Goal: Information Seeking & Learning: Learn about a topic

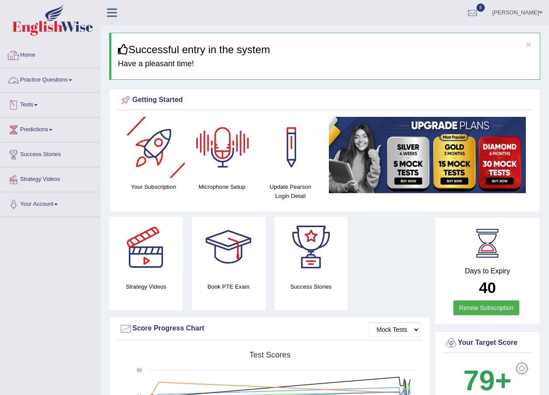
click at [32, 52] on link "Home" at bounding box center [49, 54] width 99 height 22
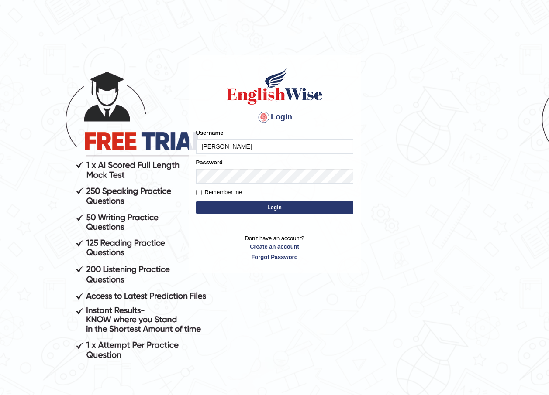
type input "mueen"
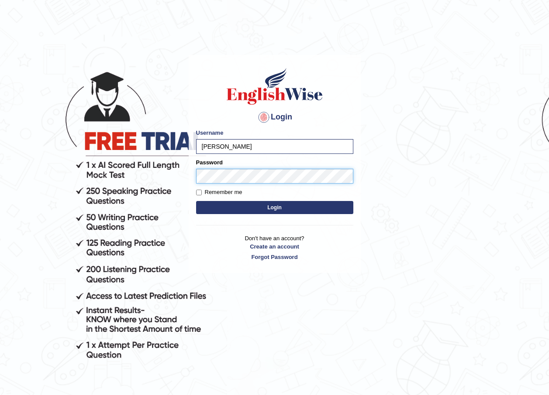
click at [196, 201] on button "Login" at bounding box center [274, 207] width 157 height 13
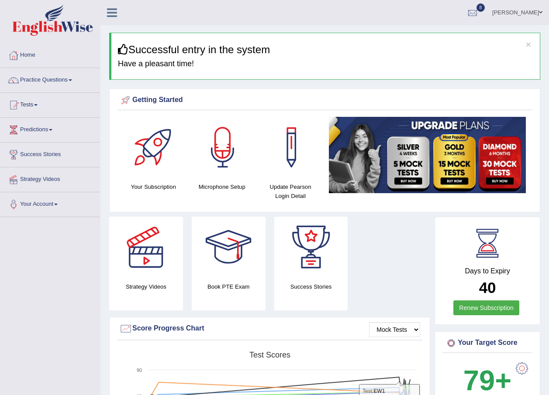
click at [394, 267] on div "Strategy Videos Book PTE Exam Success Stories" at bounding box center [269, 267] width 329 height 100
click at [54, 127] on link "Predictions" at bounding box center [49, 129] width 99 height 22
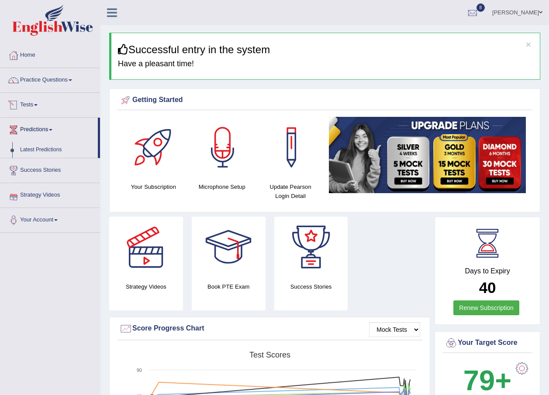
click at [39, 101] on link "Tests" at bounding box center [49, 104] width 99 height 22
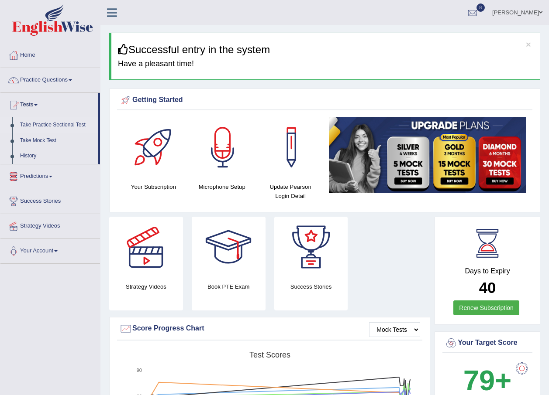
click at [55, 123] on link "Take Practice Sectional Test" at bounding box center [57, 125] width 82 height 16
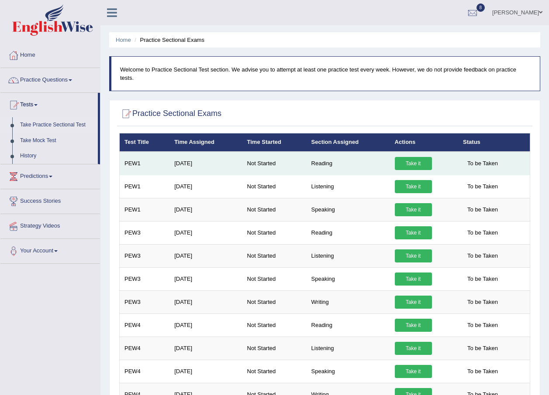
click at [401, 157] on link "Take it" at bounding box center [412, 163] width 37 height 13
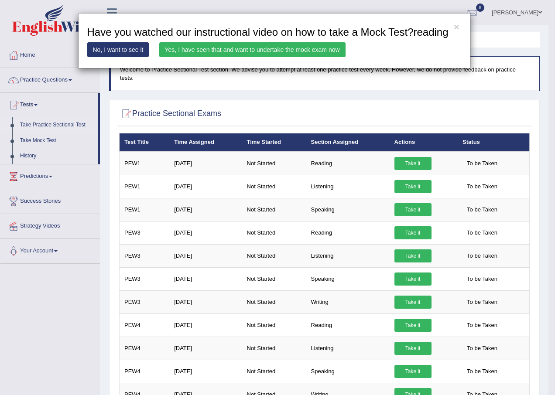
click at [259, 52] on link "Yes, I have seen that and want to undertake the mock exam now" at bounding box center [252, 49] width 186 height 15
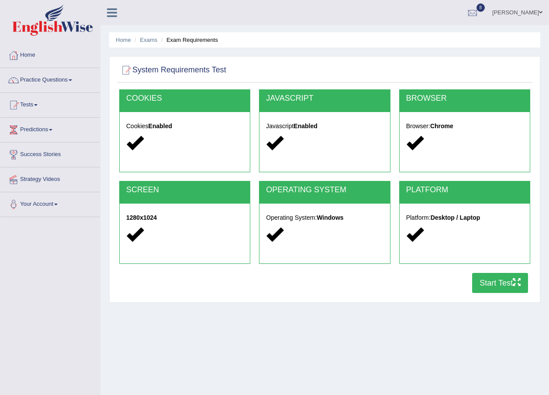
click at [501, 287] on button "Start Test" at bounding box center [500, 283] width 56 height 20
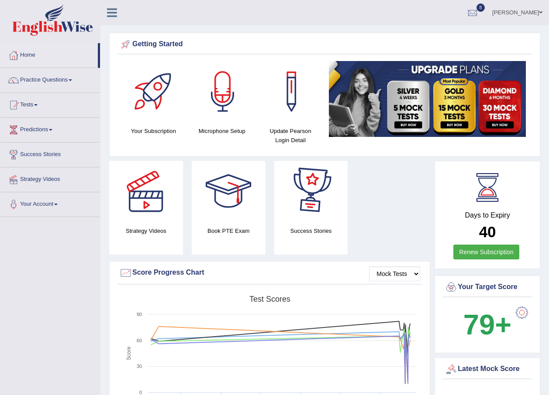
click at [525, 310] on div at bounding box center [521, 312] width 17 height 17
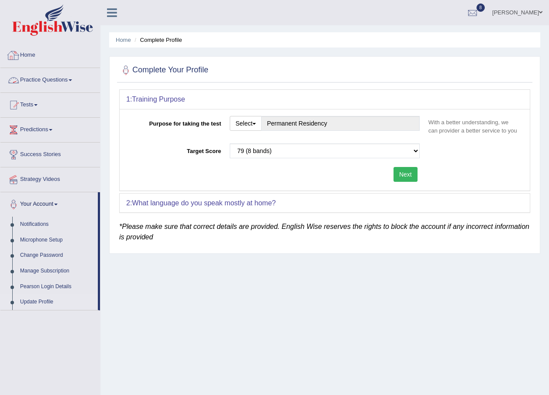
click at [35, 54] on link "Home" at bounding box center [49, 54] width 99 height 22
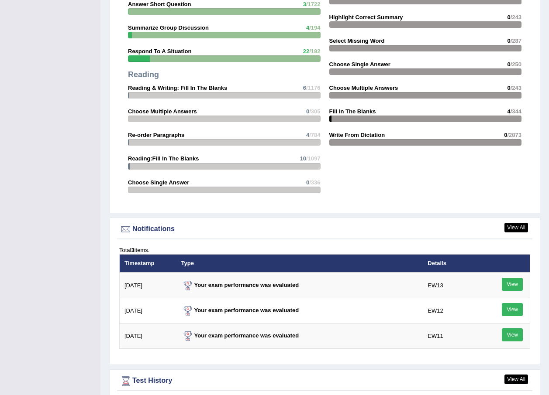
scroll to position [953, 0]
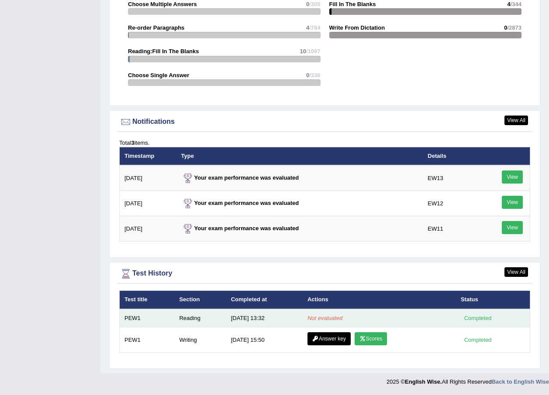
click at [185, 318] on td "Reading" at bounding box center [199, 318] width 51 height 18
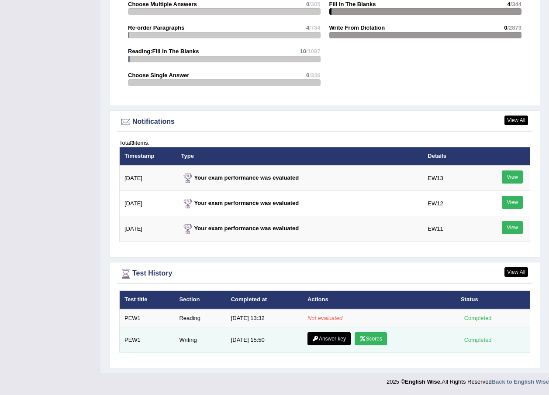
click at [360, 343] on link "Scores" at bounding box center [370, 339] width 32 height 13
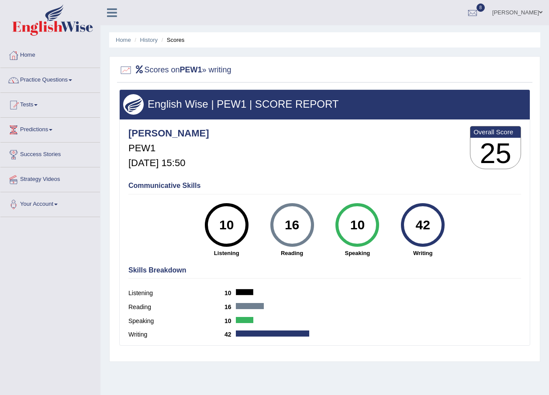
click at [417, 226] on div "42" at bounding box center [423, 225] width 32 height 37
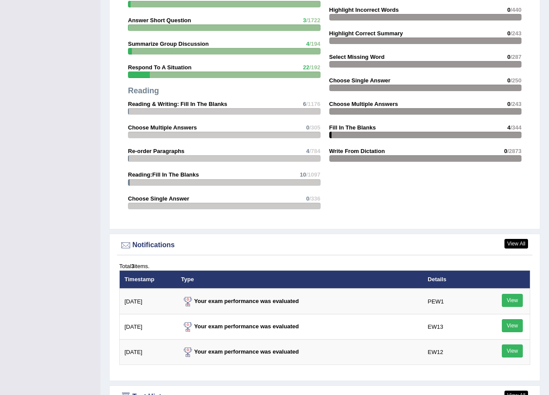
scroll to position [960, 0]
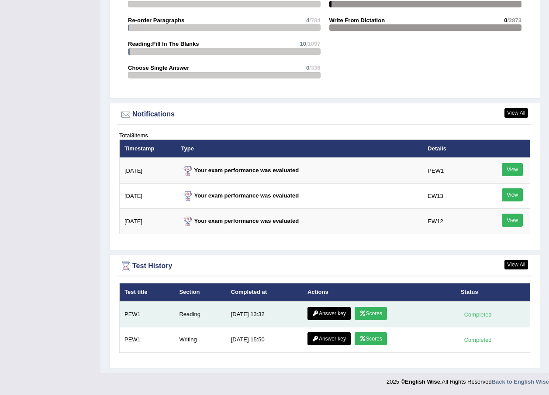
click at [375, 316] on link "Scores" at bounding box center [370, 313] width 32 height 13
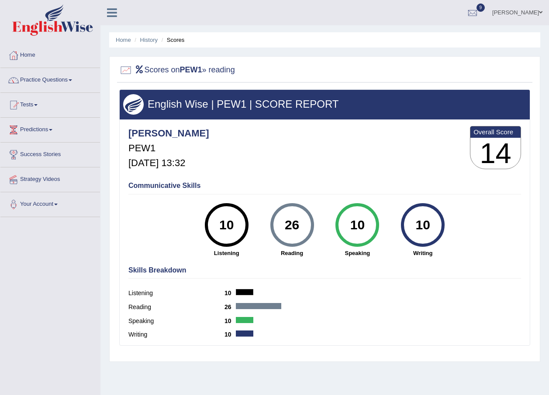
click at [285, 227] on div "26" at bounding box center [292, 225] width 32 height 37
click at [294, 224] on div "26" at bounding box center [292, 225] width 32 height 37
click at [233, 227] on div "10" at bounding box center [226, 225] width 32 height 37
click at [358, 229] on div "10" at bounding box center [357, 225] width 32 height 37
click at [408, 229] on div "10" at bounding box center [423, 225] width 32 height 37
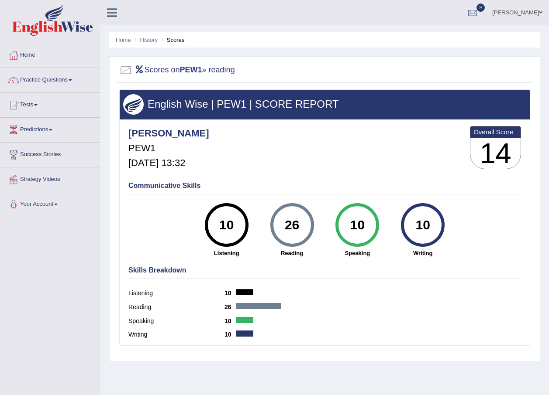
click at [248, 304] on div at bounding box center [258, 306] width 45 height 6
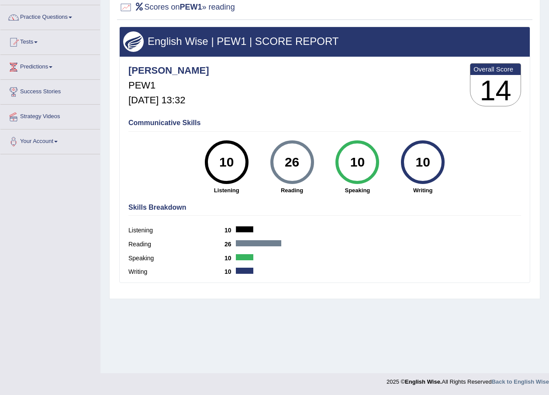
scroll to position [19, 0]
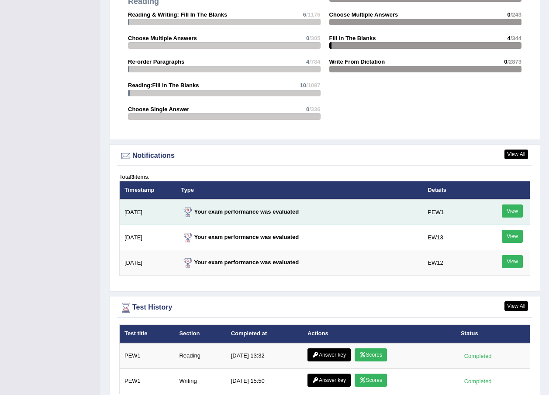
scroll to position [960, 0]
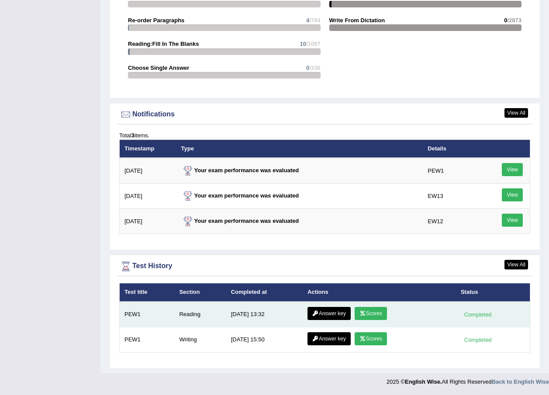
click at [363, 316] on icon at bounding box center [362, 313] width 7 height 5
click at [333, 314] on link "Answer key" at bounding box center [328, 313] width 43 height 13
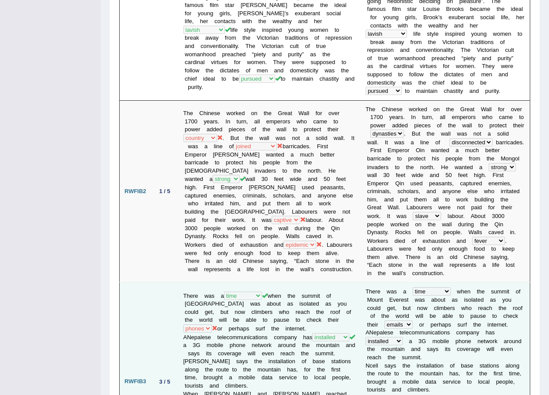
scroll to position [349, 0]
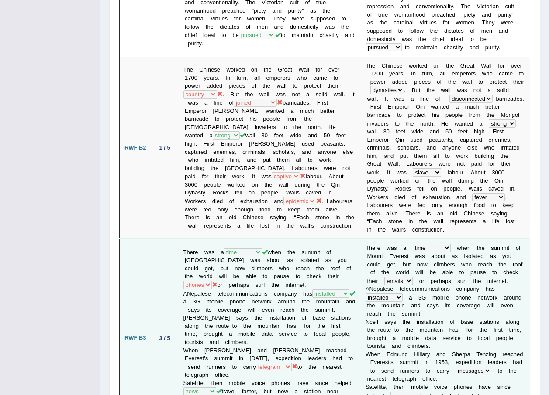
click at [384, 286] on b "e" at bounding box center [385, 289] width 3 height 7
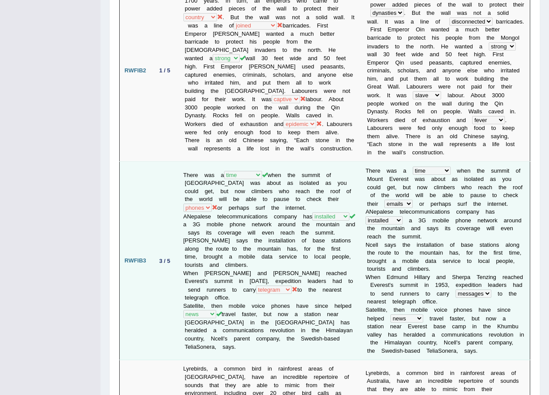
scroll to position [436, 0]
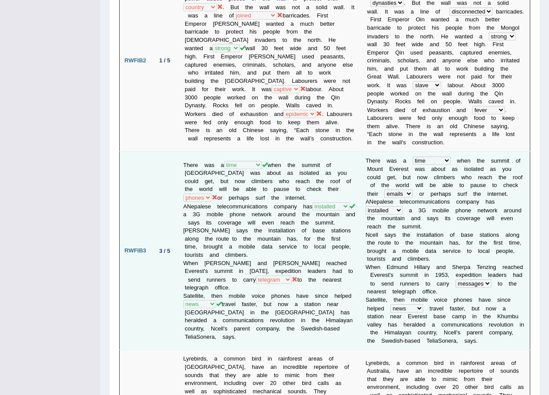
click at [452, 272] on b at bounding box center [453, 275] width 3 height 7
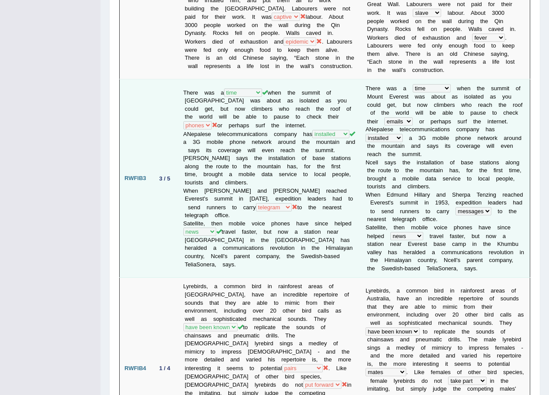
scroll to position [524, 0]
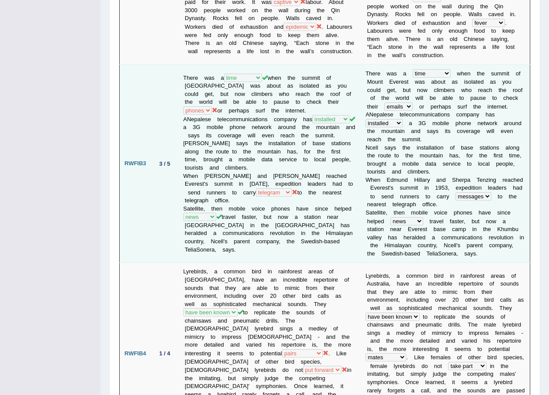
click at [418, 305] on b "c" at bounding box center [419, 308] width 3 height 7
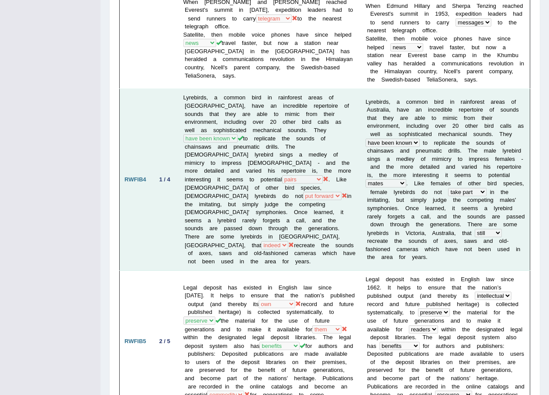
scroll to position [698, 0]
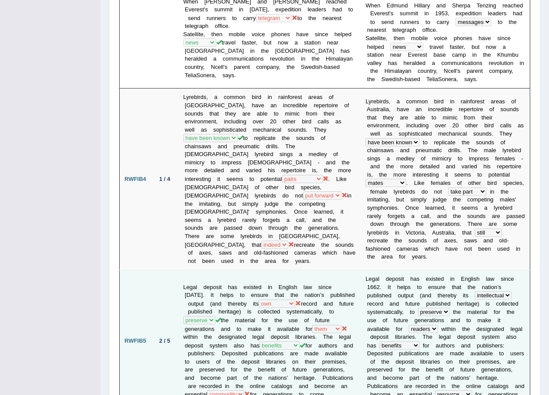
click at [432, 301] on b "b" at bounding box center [433, 304] width 3 height 7
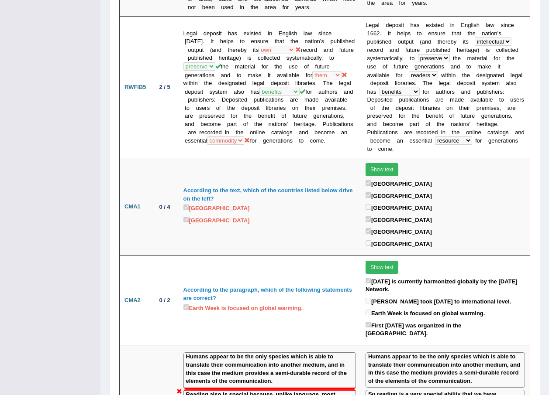
scroll to position [953, 0]
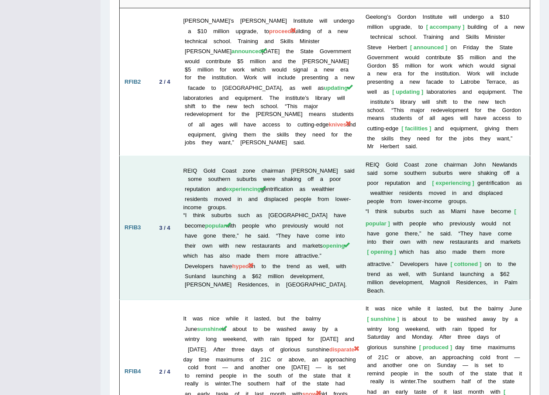
scroll to position [1563, 0]
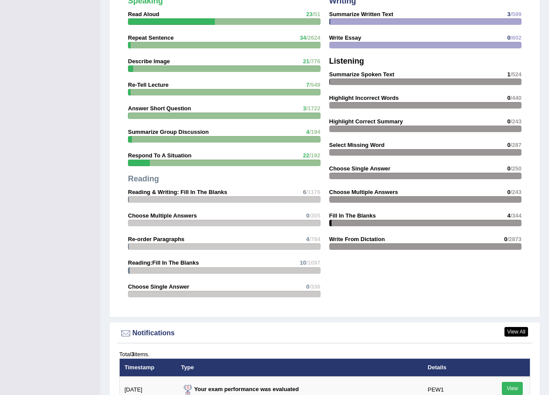
scroll to position [348, 0]
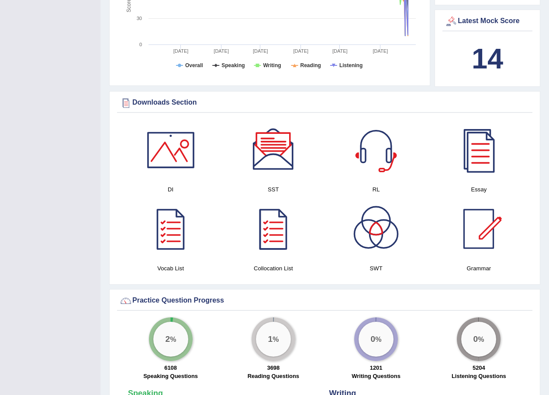
click at [284, 245] on div at bounding box center [273, 229] width 61 height 61
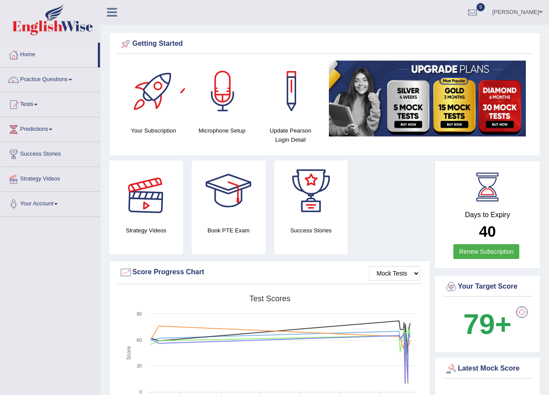
scroll to position [0, 0]
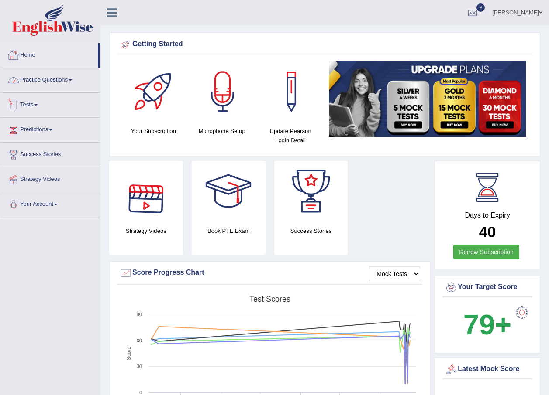
click at [21, 56] on link "Home" at bounding box center [48, 54] width 97 height 22
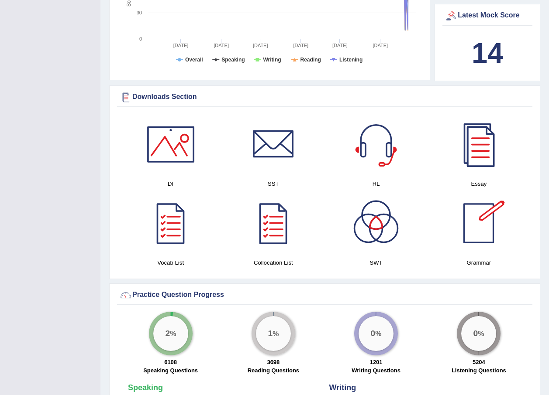
scroll to position [271, 0]
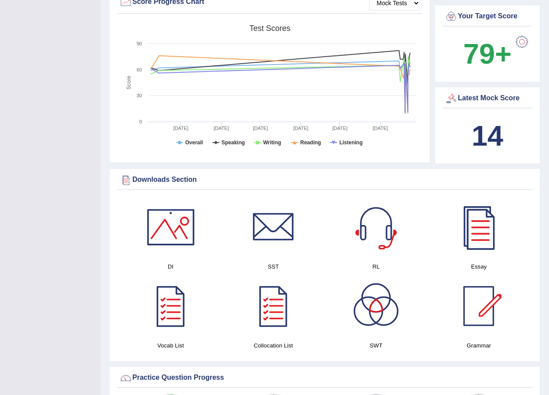
click at [480, 226] on div at bounding box center [478, 227] width 61 height 61
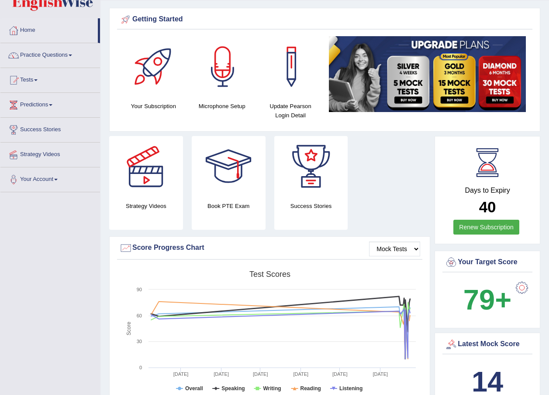
scroll to position [0, 0]
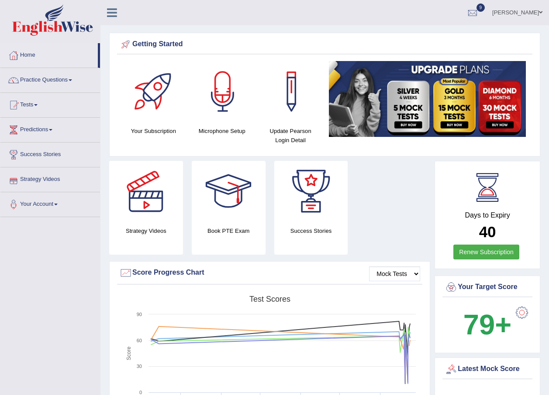
click at [41, 104] on link "Tests" at bounding box center [49, 104] width 99 height 22
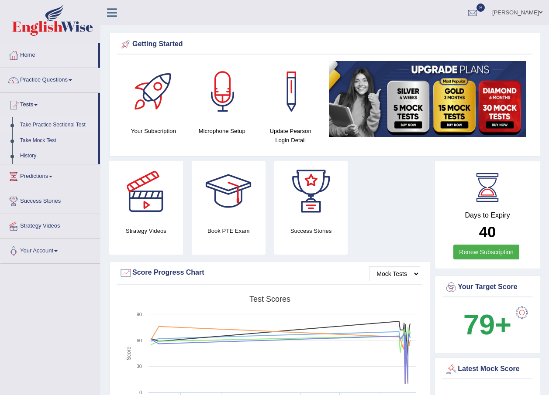
click at [47, 123] on link "Take Practice Sectional Test" at bounding box center [57, 125] width 82 height 16
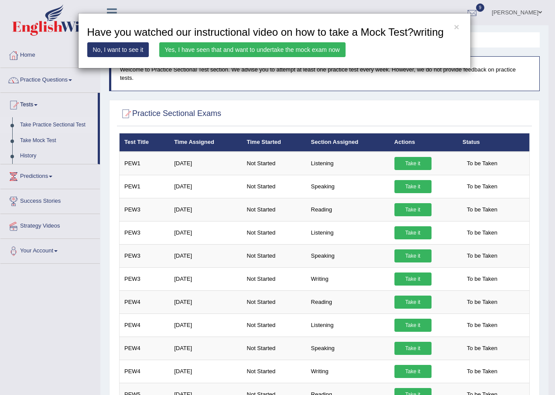
click at [329, 46] on link "Yes, I have seen that and want to undertake the mock exam now" at bounding box center [252, 49] width 186 height 15
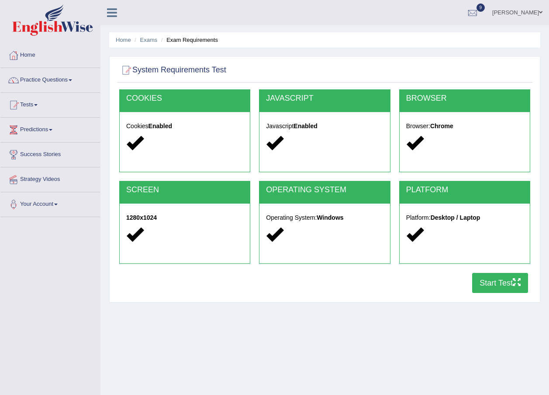
click at [502, 273] on div at bounding box center [464, 273] width 140 height 0
click at [505, 287] on button "Start Test" at bounding box center [500, 283] width 56 height 20
click at [30, 51] on link "Home" at bounding box center [49, 54] width 99 height 22
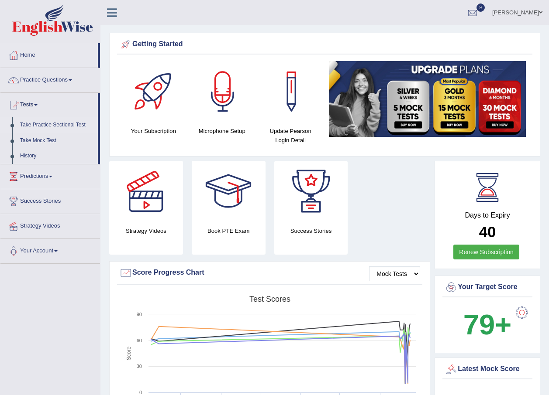
click at [43, 125] on link "Take Practice Sectional Test" at bounding box center [57, 125] width 82 height 16
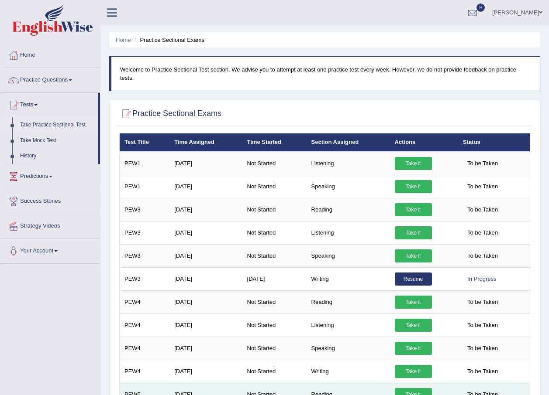
click at [406, 388] on link "Take it" at bounding box center [412, 394] width 37 height 13
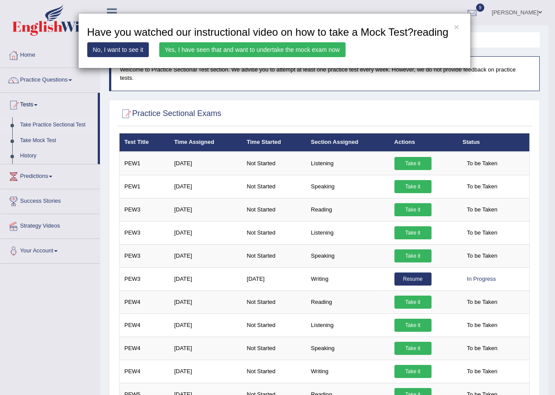
click at [253, 48] on link "Yes, I have seen that and want to undertake the mock exam now" at bounding box center [252, 49] width 186 height 15
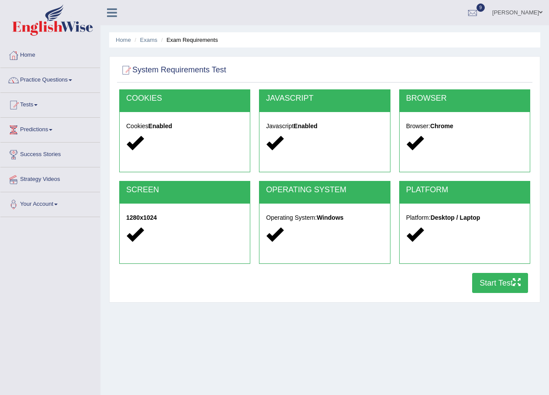
click at [498, 290] on button "Start Test" at bounding box center [500, 283] width 56 height 20
